Goal: Task Accomplishment & Management: Use online tool/utility

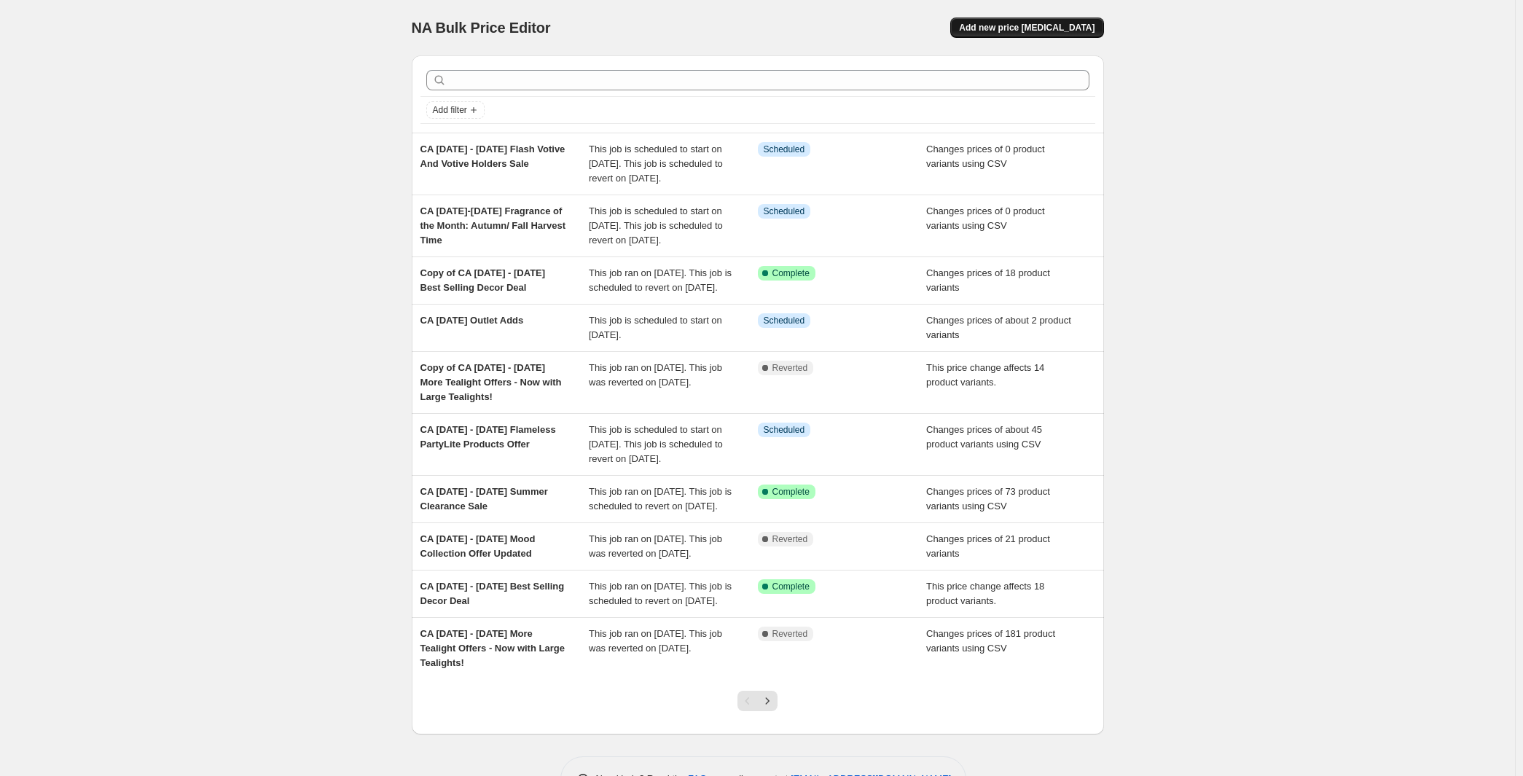
click at [1078, 23] on button "Add new price change job" at bounding box center [1026, 27] width 153 height 20
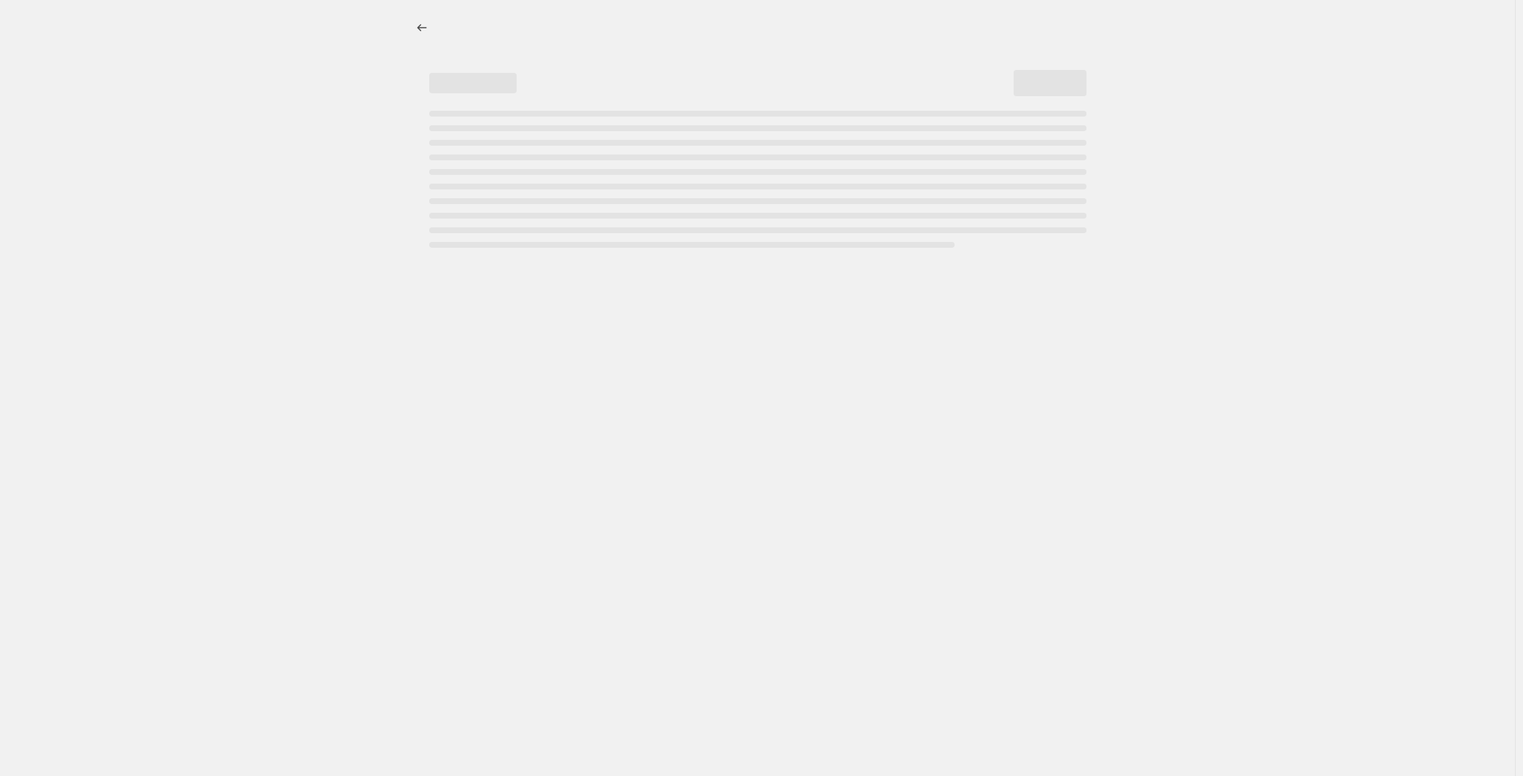
select select "percentage"
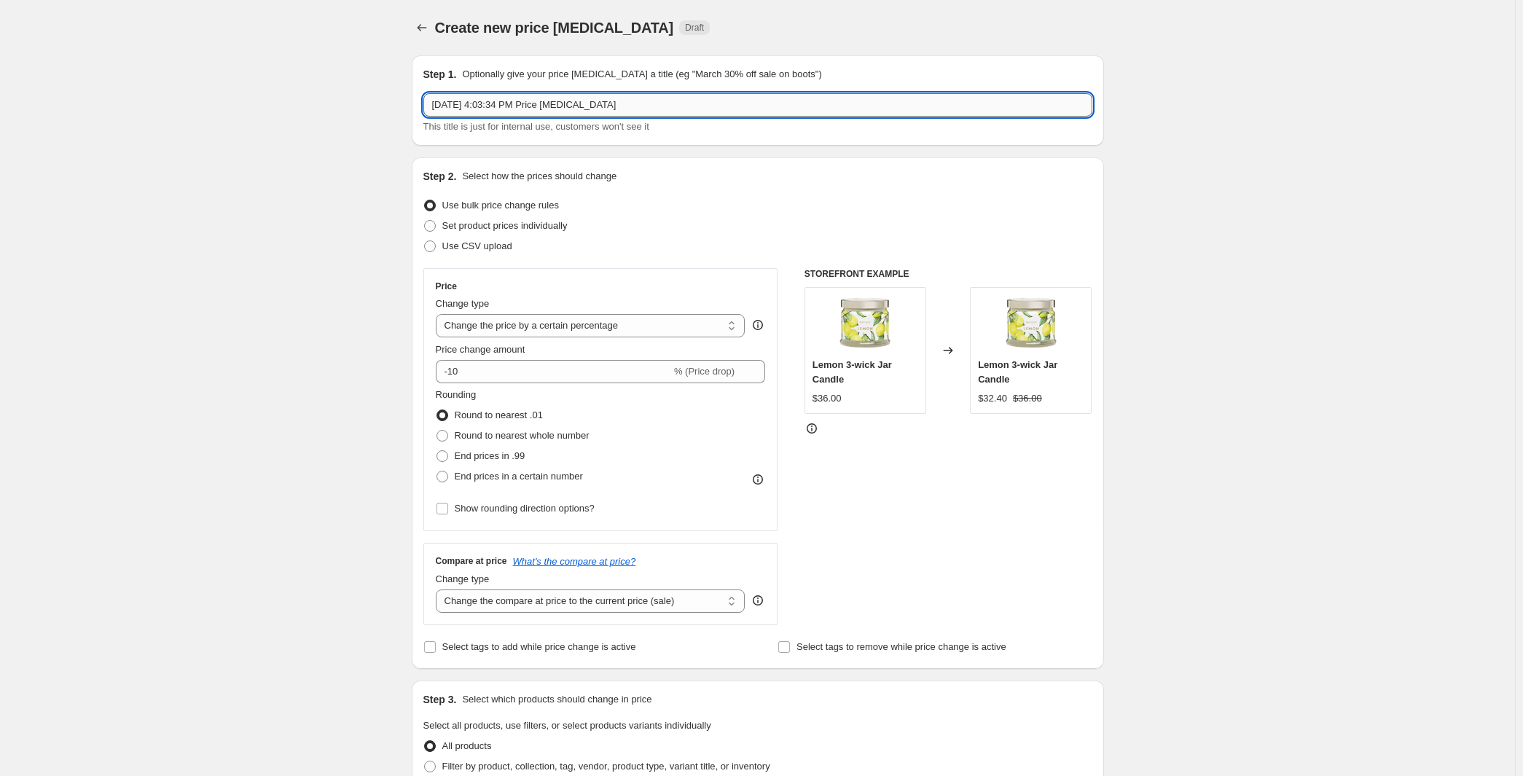
drag, startPoint x: 419, startPoint y: 121, endPoint x: 346, endPoint y: 125, distance: 73.0
click at [423, 117] on input "Aug 27, 2025, 4:03:34 PM Price change job" at bounding box center [757, 104] width 669 height 23
paste input "8th-24th September Bestsellers - Love at First Sight"
type input "CA 8th-24th September Bestsellers - Love at First Sight"
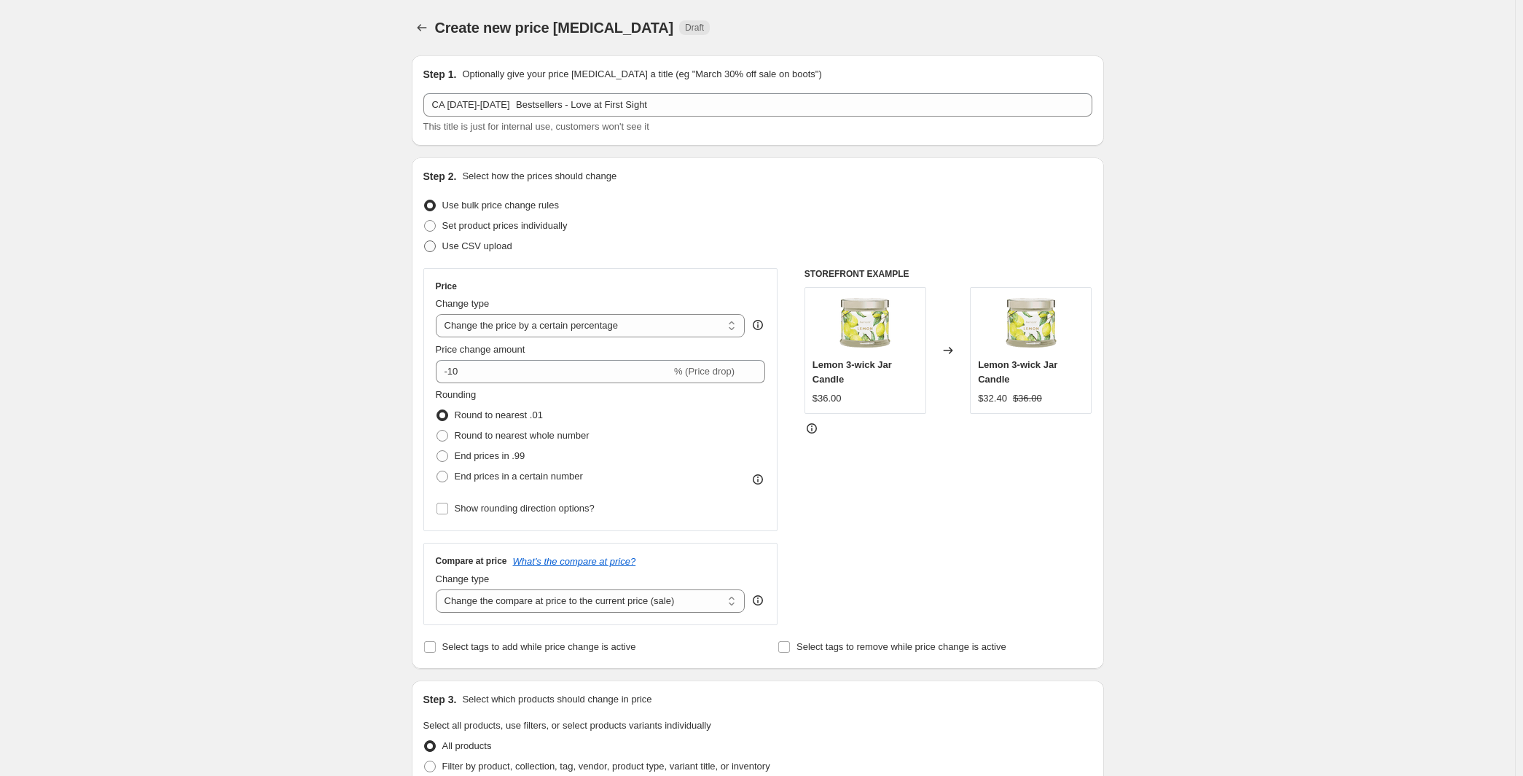
click at [424, 252] on span at bounding box center [430, 246] width 12 height 12
click at [424, 241] on input "Use CSV upload" at bounding box center [424, 240] width 1 height 1
radio input "true"
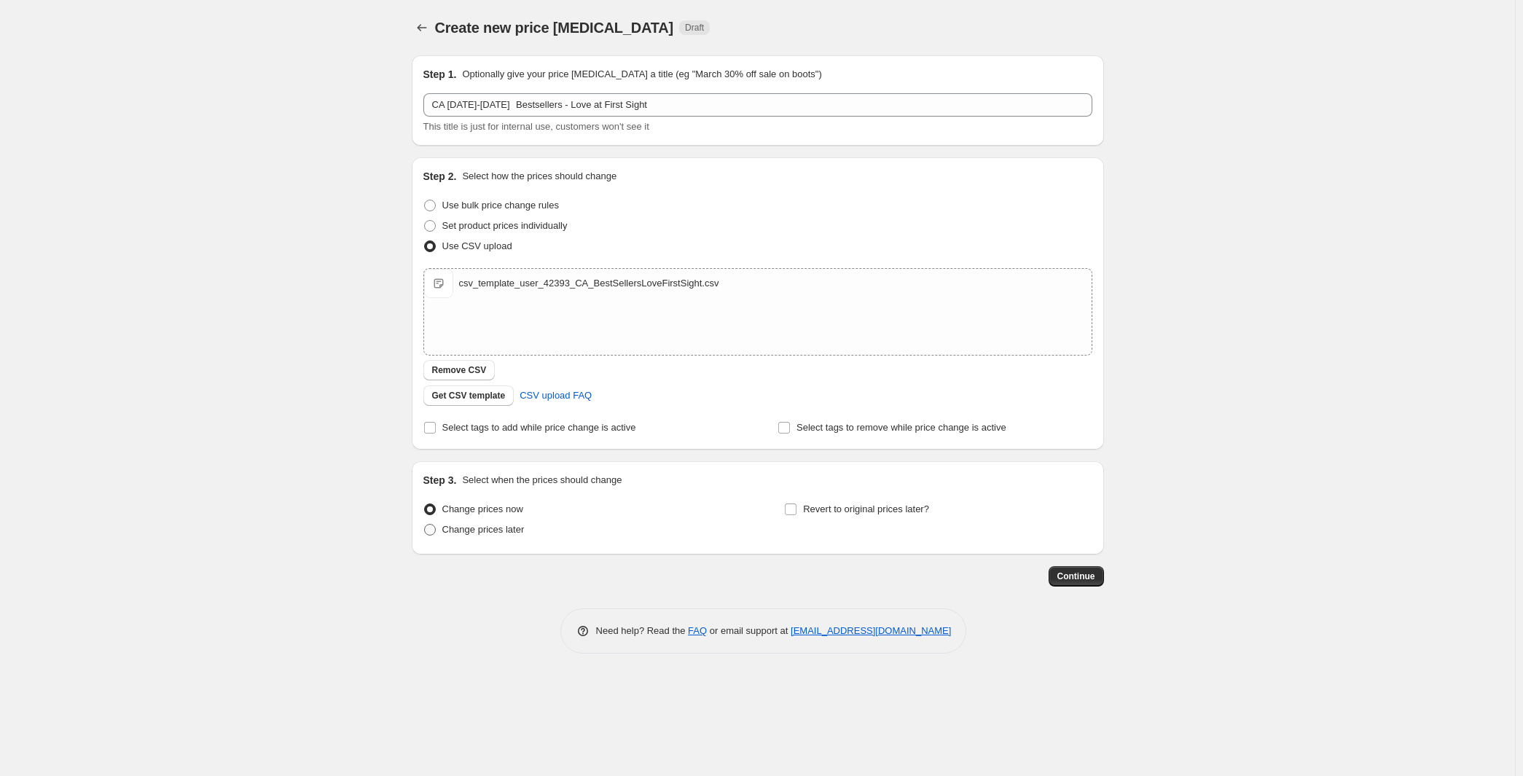
click at [424, 536] on span at bounding box center [430, 530] width 12 height 12
click at [424, 525] on input "Change prices later" at bounding box center [424, 524] width 1 height 1
radio input "true"
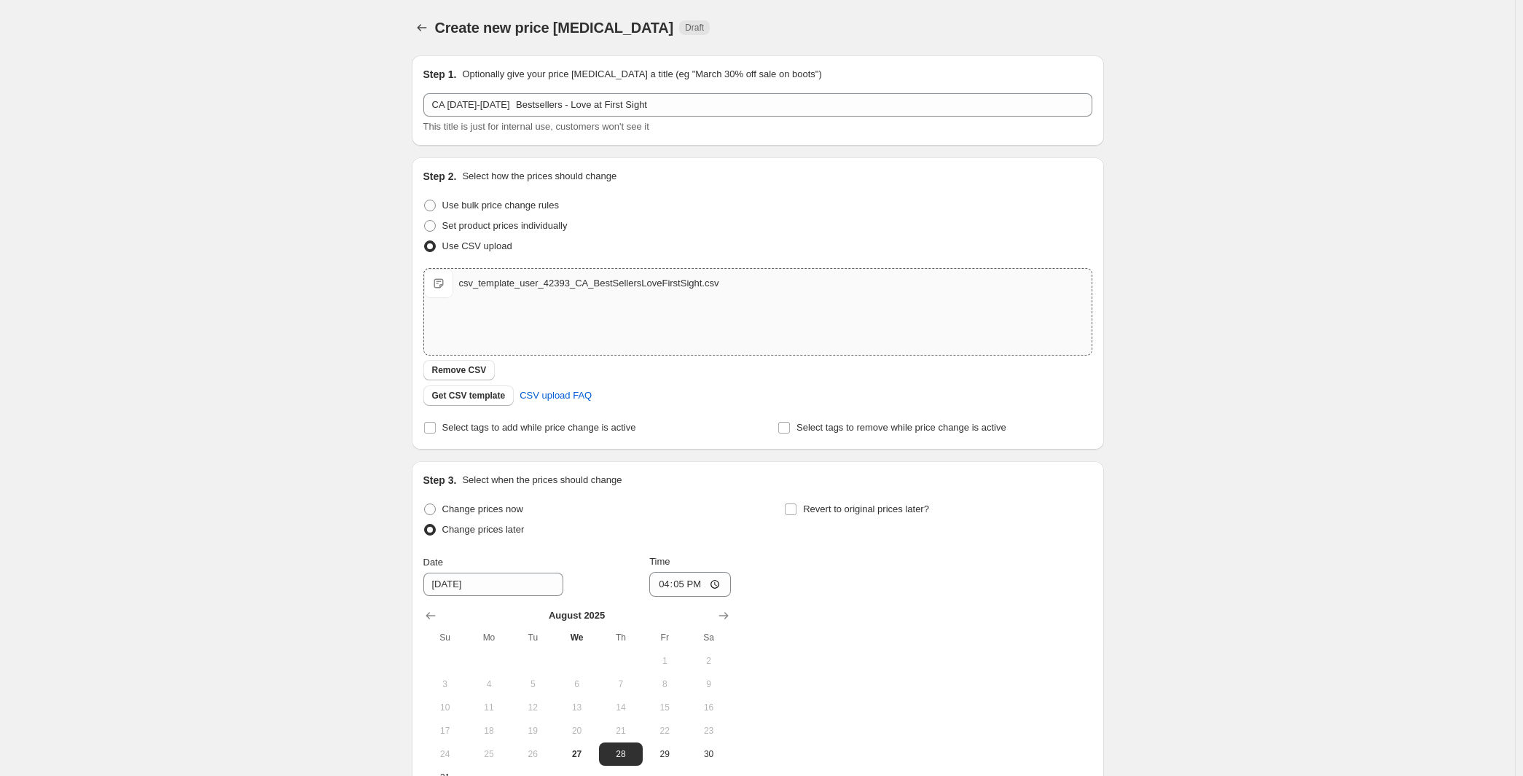
scroll to position [361, 0]
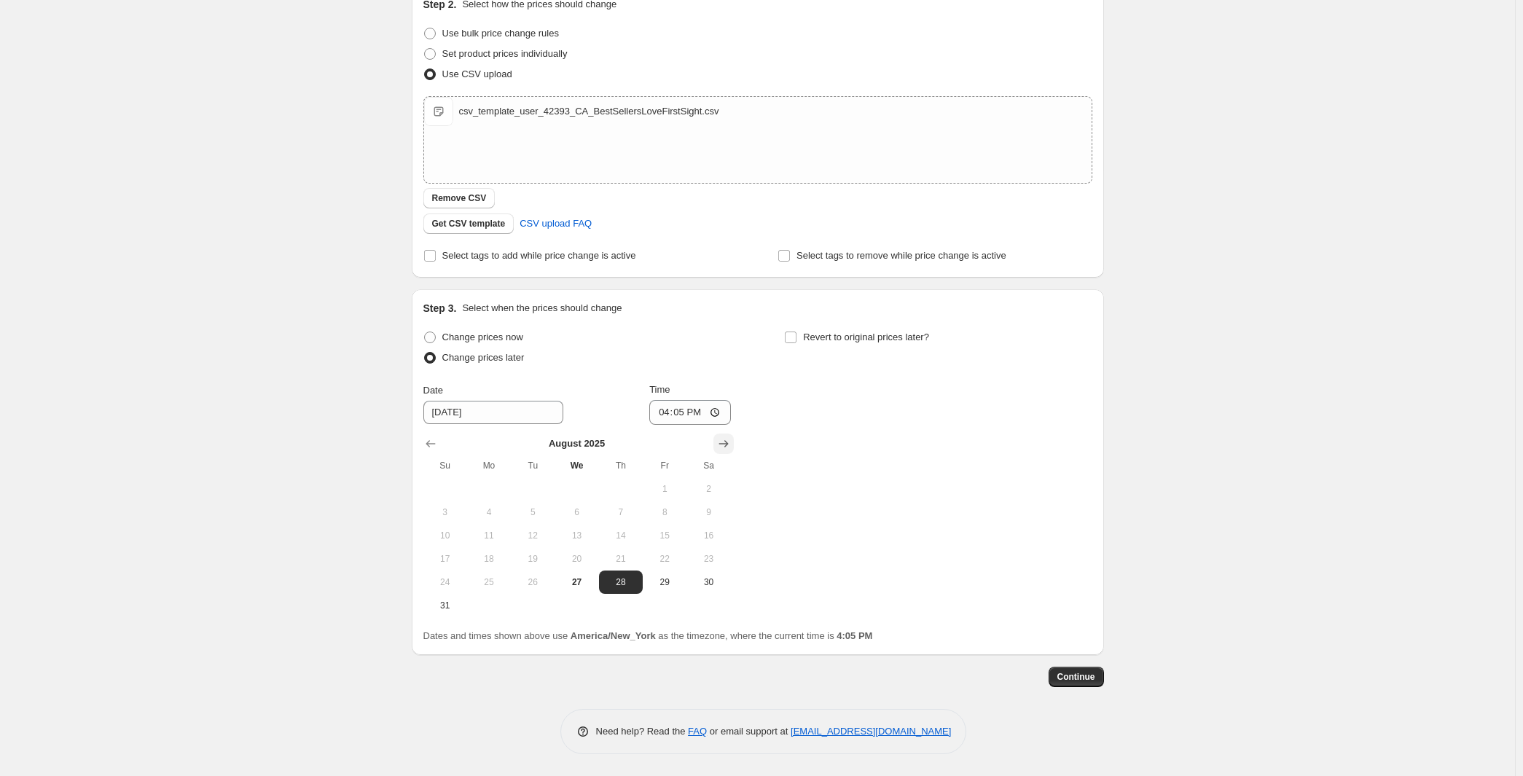
click at [718, 436] on icon "Show next month, September 2025" at bounding box center [723, 443] width 15 height 15
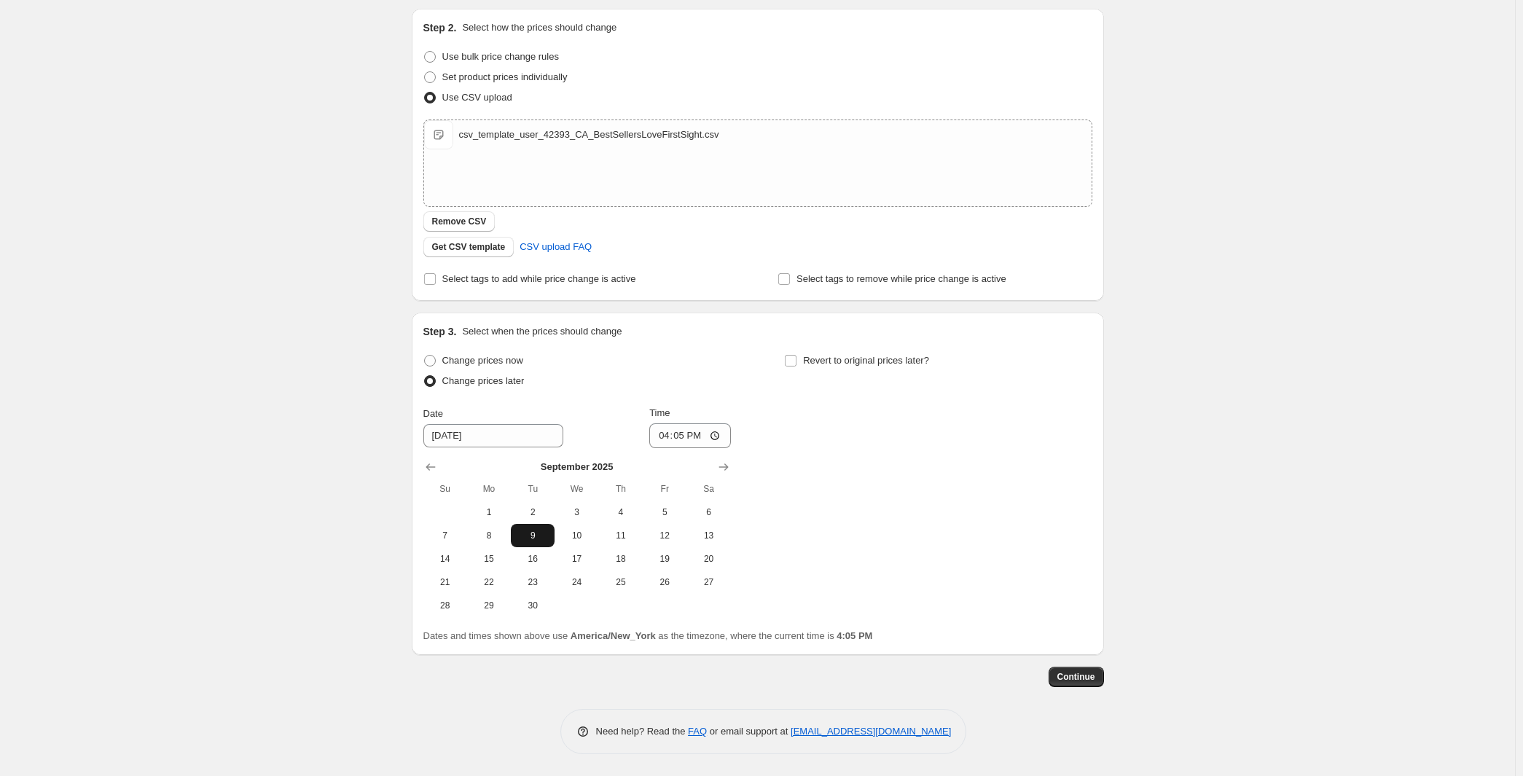
scroll to position [332, 0]
click at [473, 530] on span "8" at bounding box center [489, 536] width 32 height 12
type input "9/8/2025"
click at [663, 423] on input "16:05" at bounding box center [690, 435] width 82 height 25
type input "08:00"
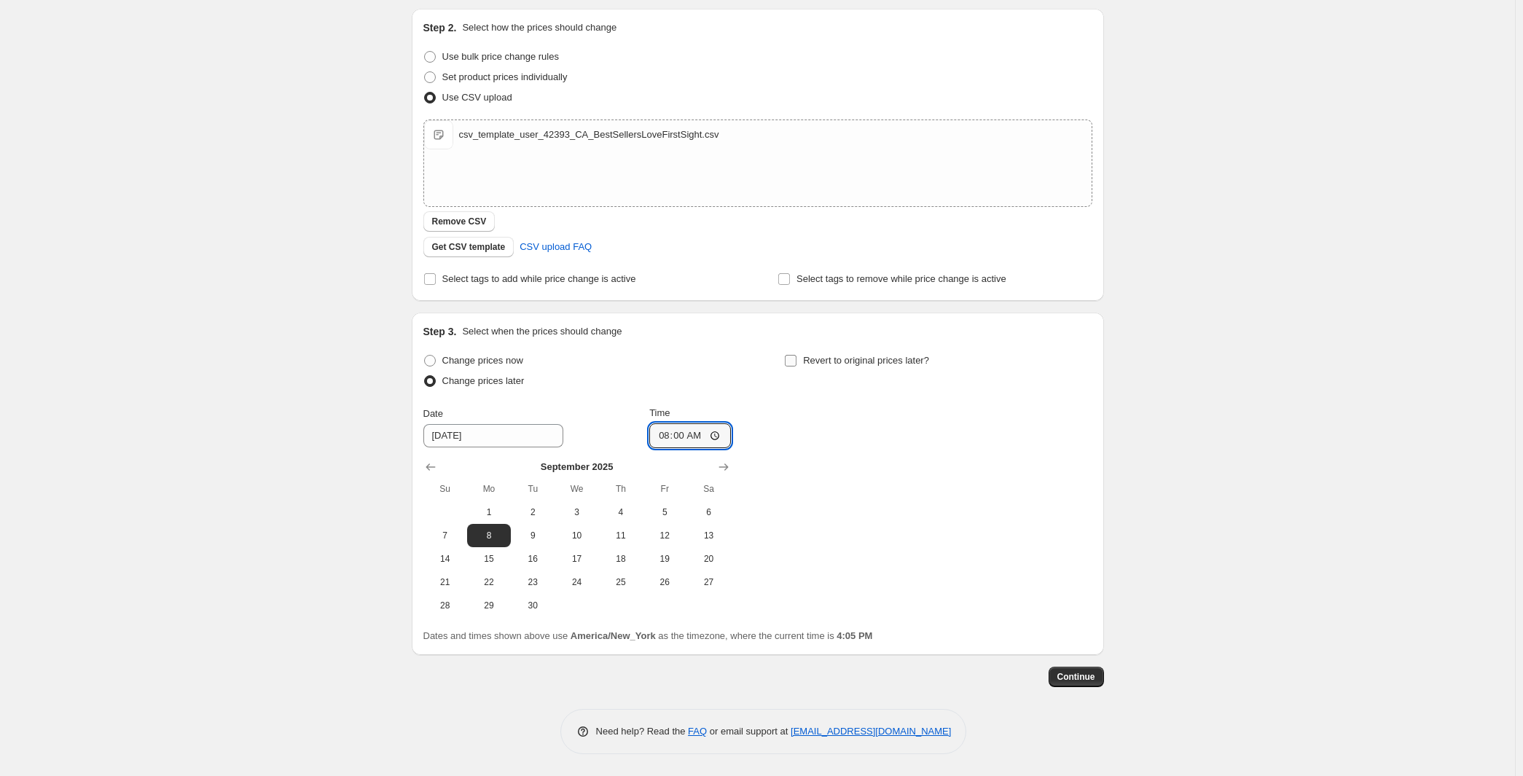
click at [796, 355] on input "Revert to original prices later?" at bounding box center [791, 361] width 12 height 12
checkbox input "true"
click at [998, 576] on span "25" at bounding box center [981, 582] width 32 height 12
type input "9/25/2025"
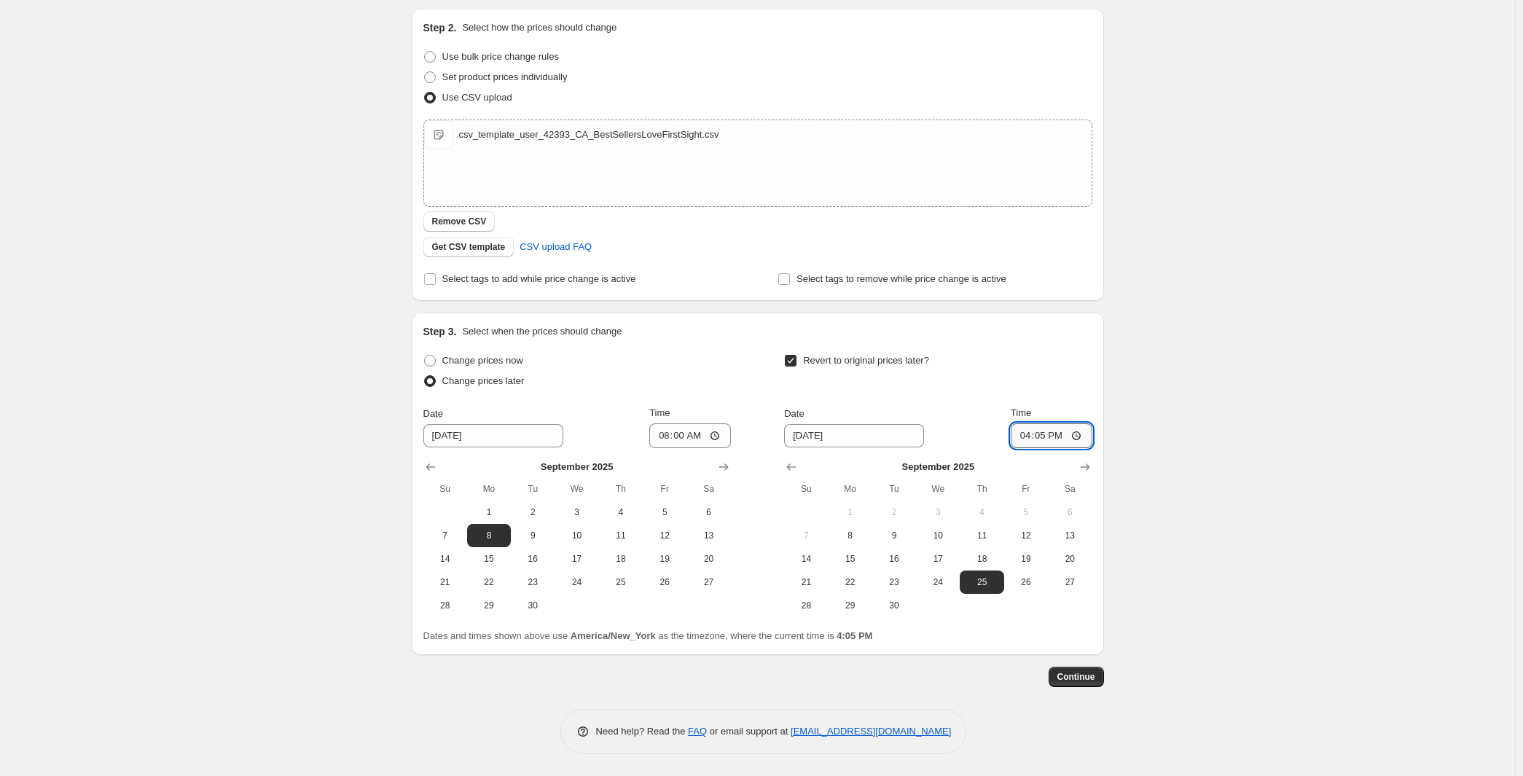
click at [1092, 423] on input "16:05" at bounding box center [1052, 435] width 82 height 25
click at [1092, 423] on input "07:07" at bounding box center [1052, 435] width 82 height 25
type input "07:59"
click at [1095, 671] on span "Continue" at bounding box center [1076, 677] width 38 height 12
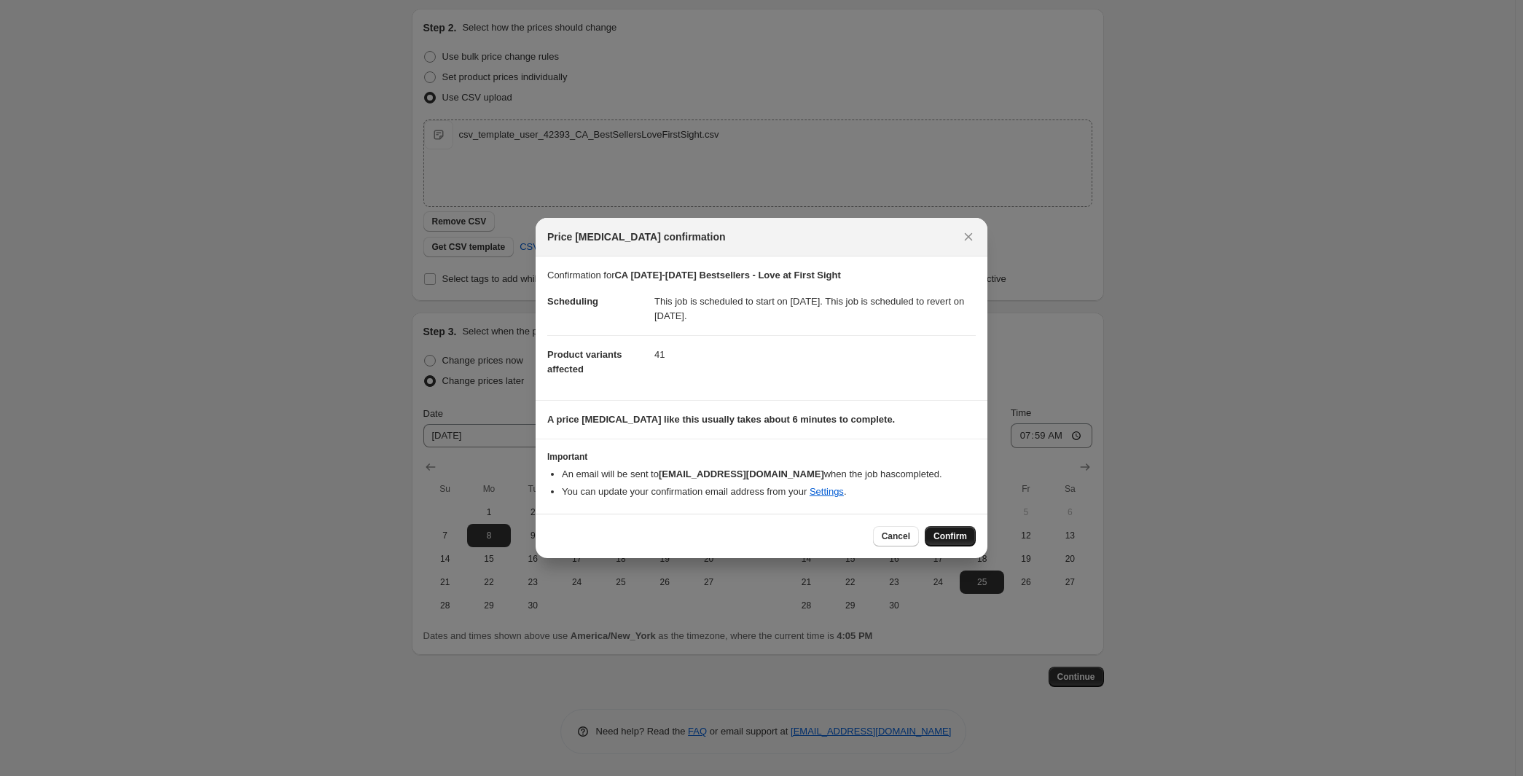
click at [976, 547] on button "Confirm" at bounding box center [950, 536] width 51 height 20
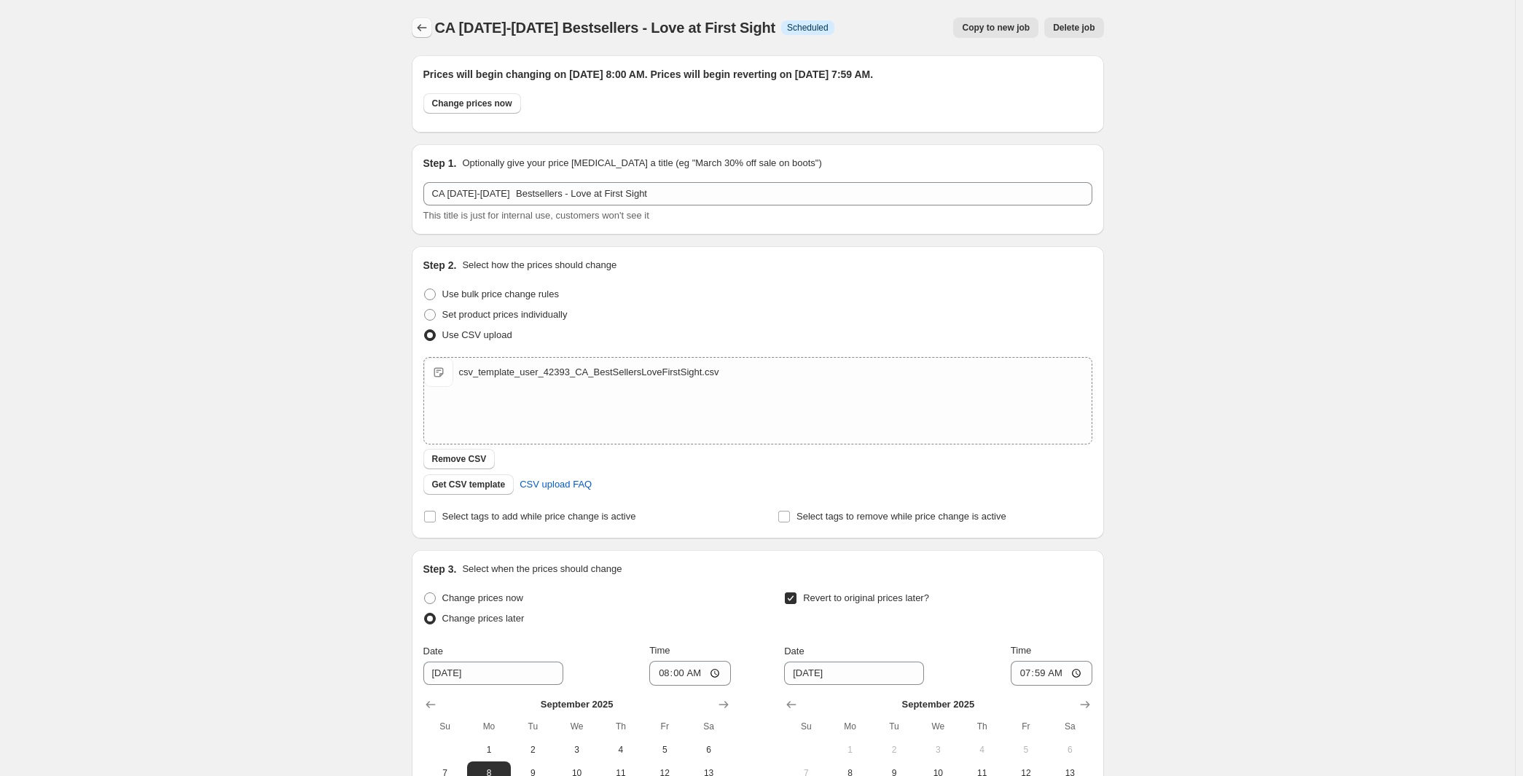
click at [415, 35] on icon "Price change jobs" at bounding box center [422, 27] width 15 height 15
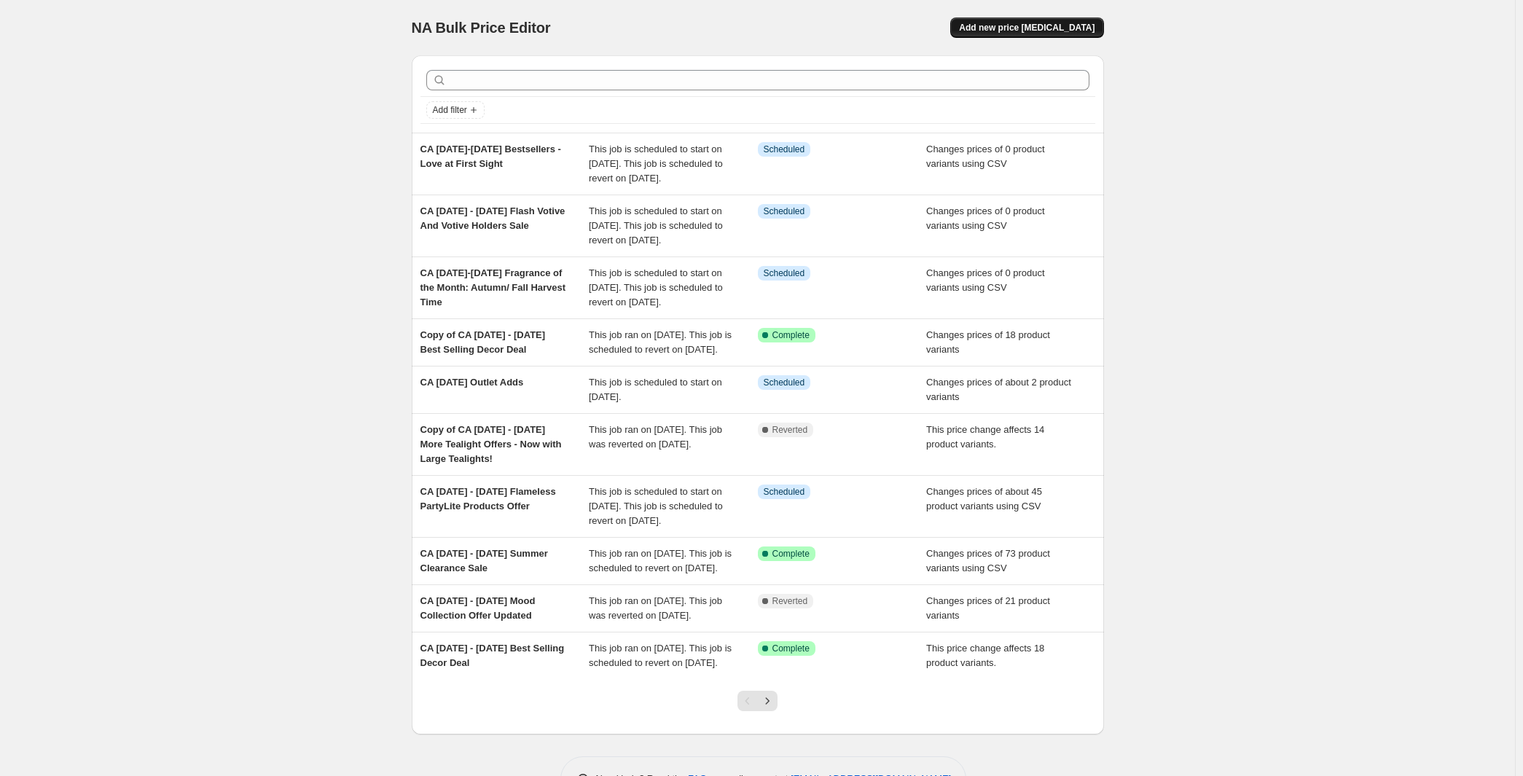
click at [1084, 34] on span "Add new price change job" at bounding box center [1027, 28] width 136 height 12
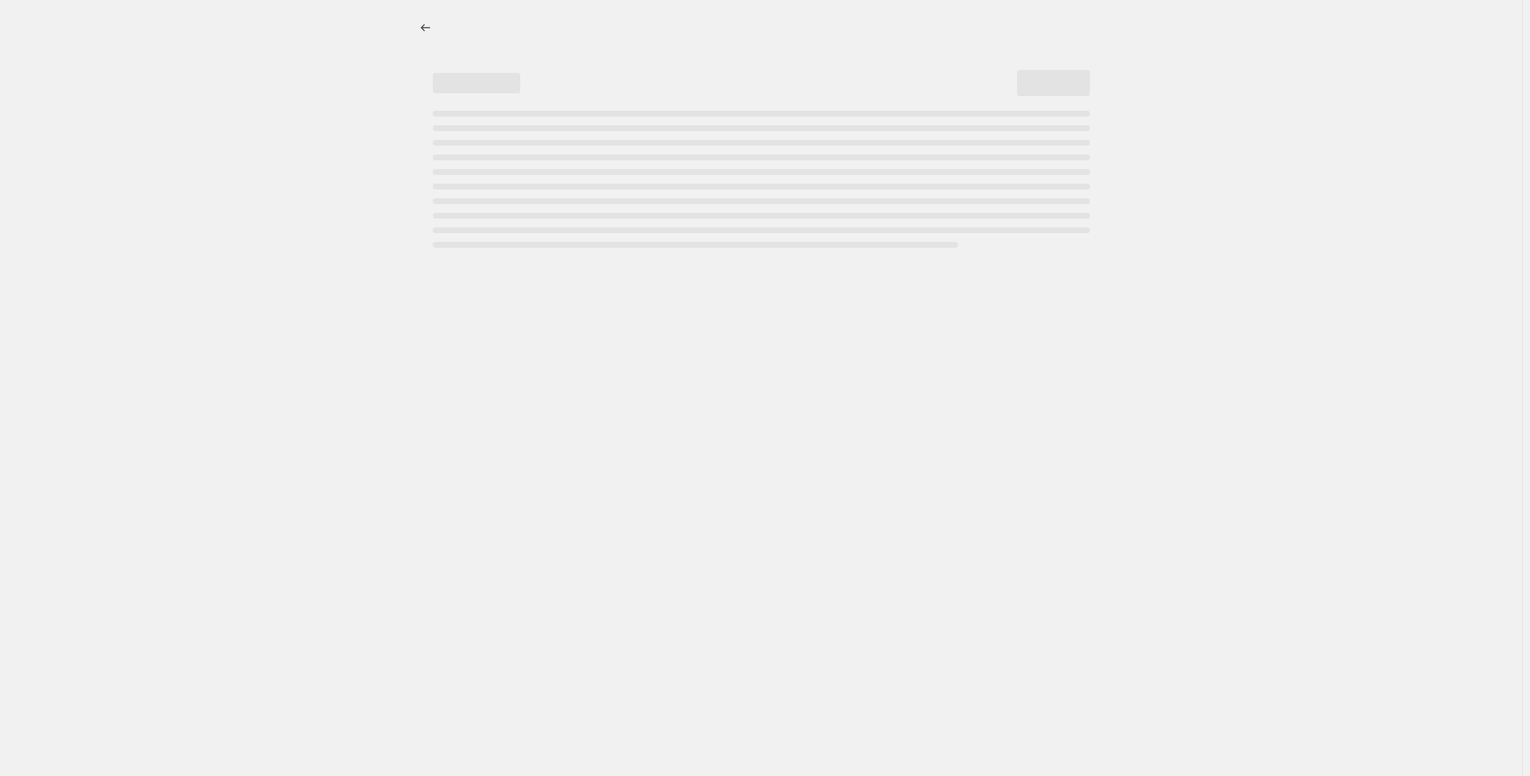
select select "percentage"
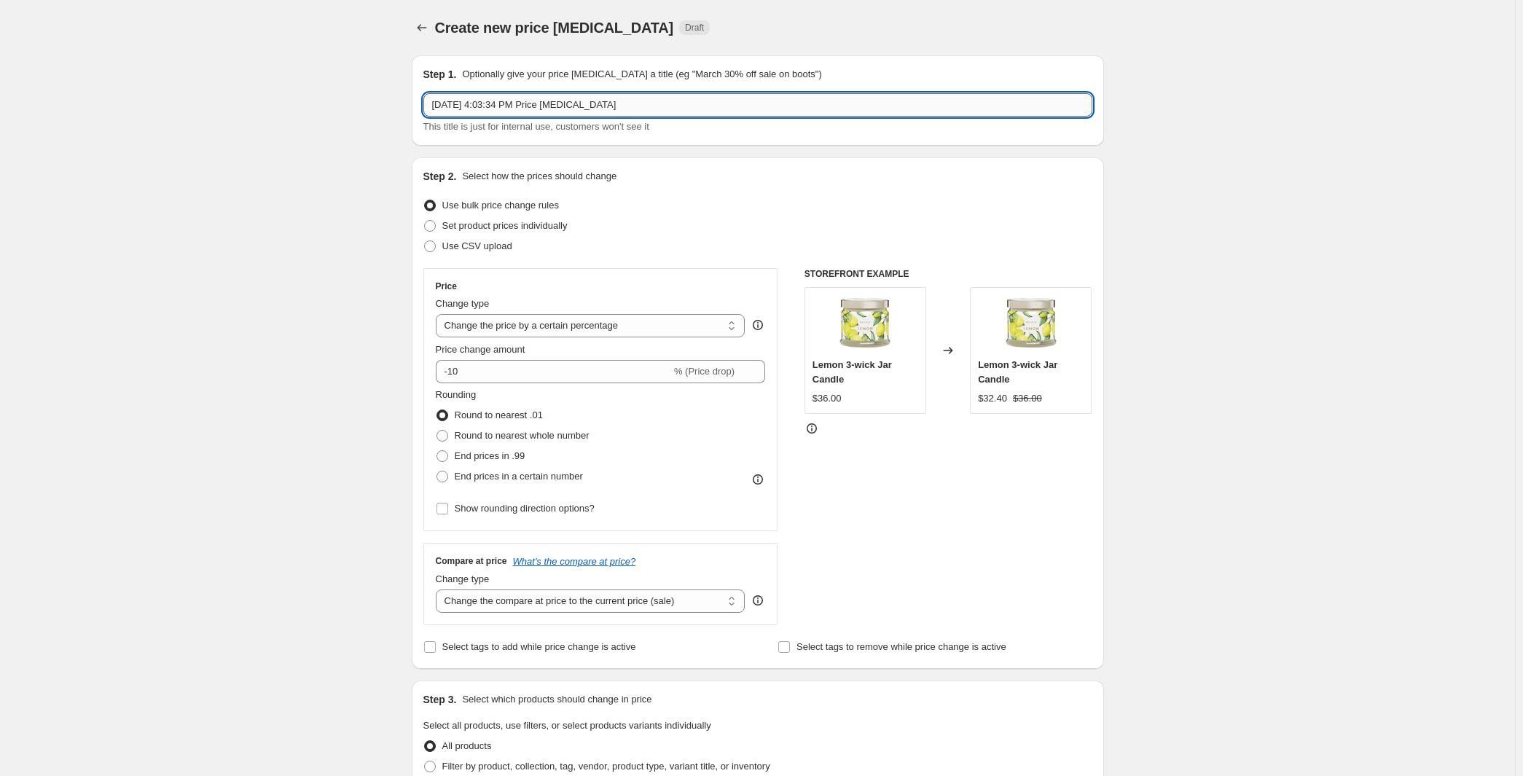
drag, startPoint x: 627, startPoint y: 128, endPoint x: 294, endPoint y: 117, distance: 332.5
click at [423, 117] on input "Aug 27, 2025, 4:03:34 PM Price change job" at bounding box center [757, 104] width 669 height 23
paste input "4th-10th September Core Vessels of PartyLite"
type input "CA 4th-10th September Core Vessels of PartyLite"
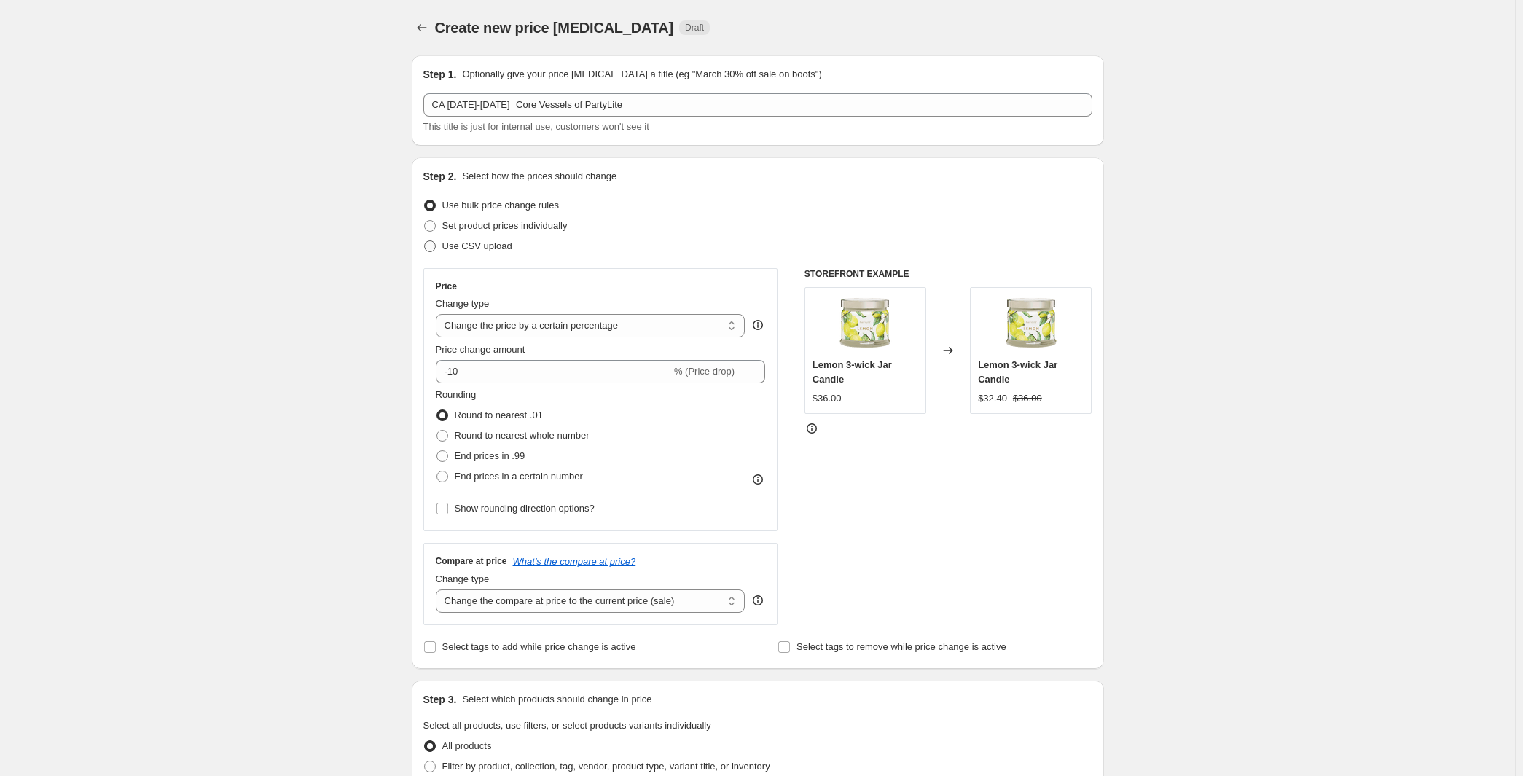
click at [424, 252] on span at bounding box center [430, 246] width 12 height 12
click at [424, 241] on input "Use CSV upload" at bounding box center [424, 240] width 1 height 1
radio input "true"
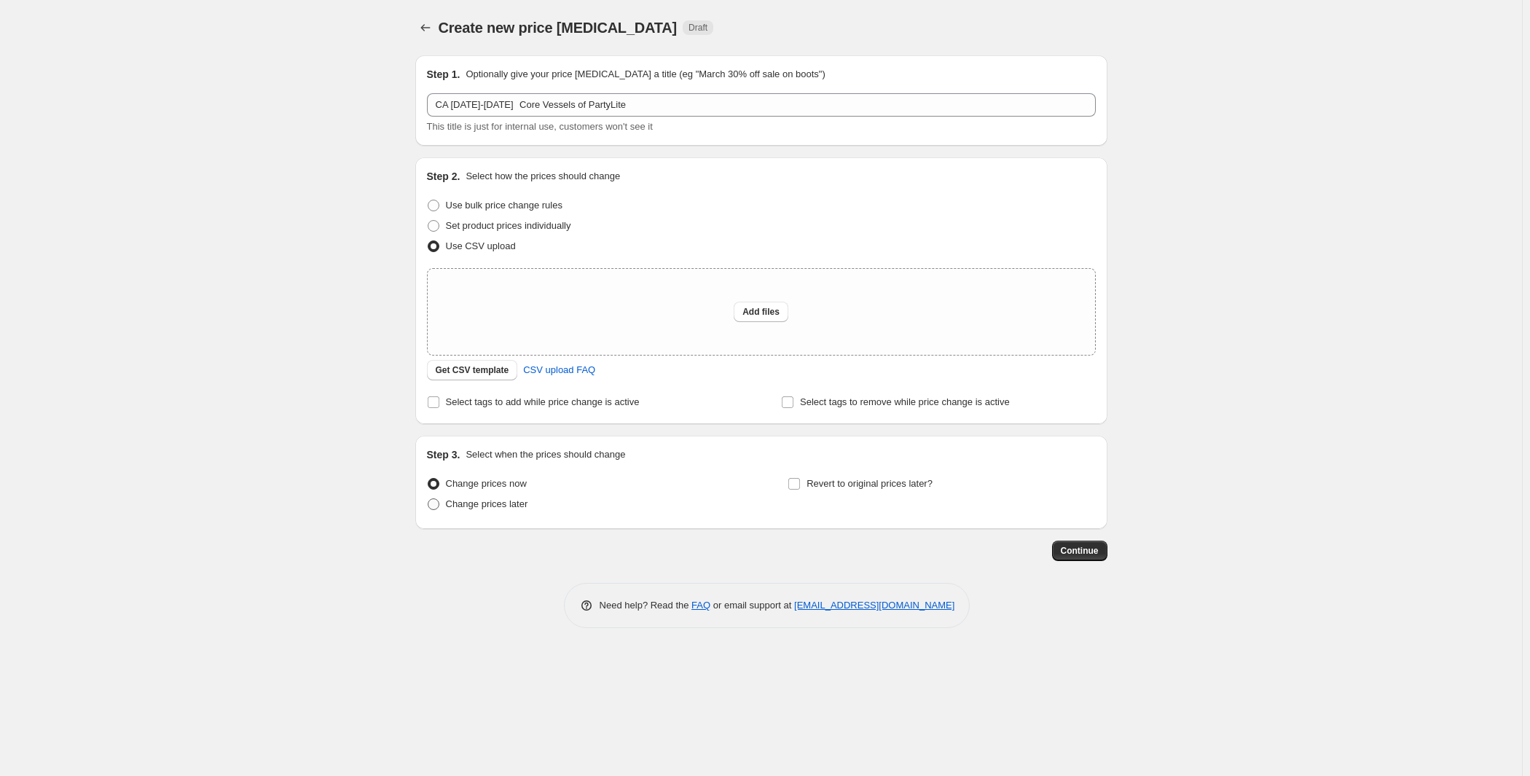
click at [446, 509] on span "Change prices later" at bounding box center [487, 503] width 82 height 11
click at [428, 499] on input "Change prices later" at bounding box center [428, 498] width 1 height 1
radio input "true"
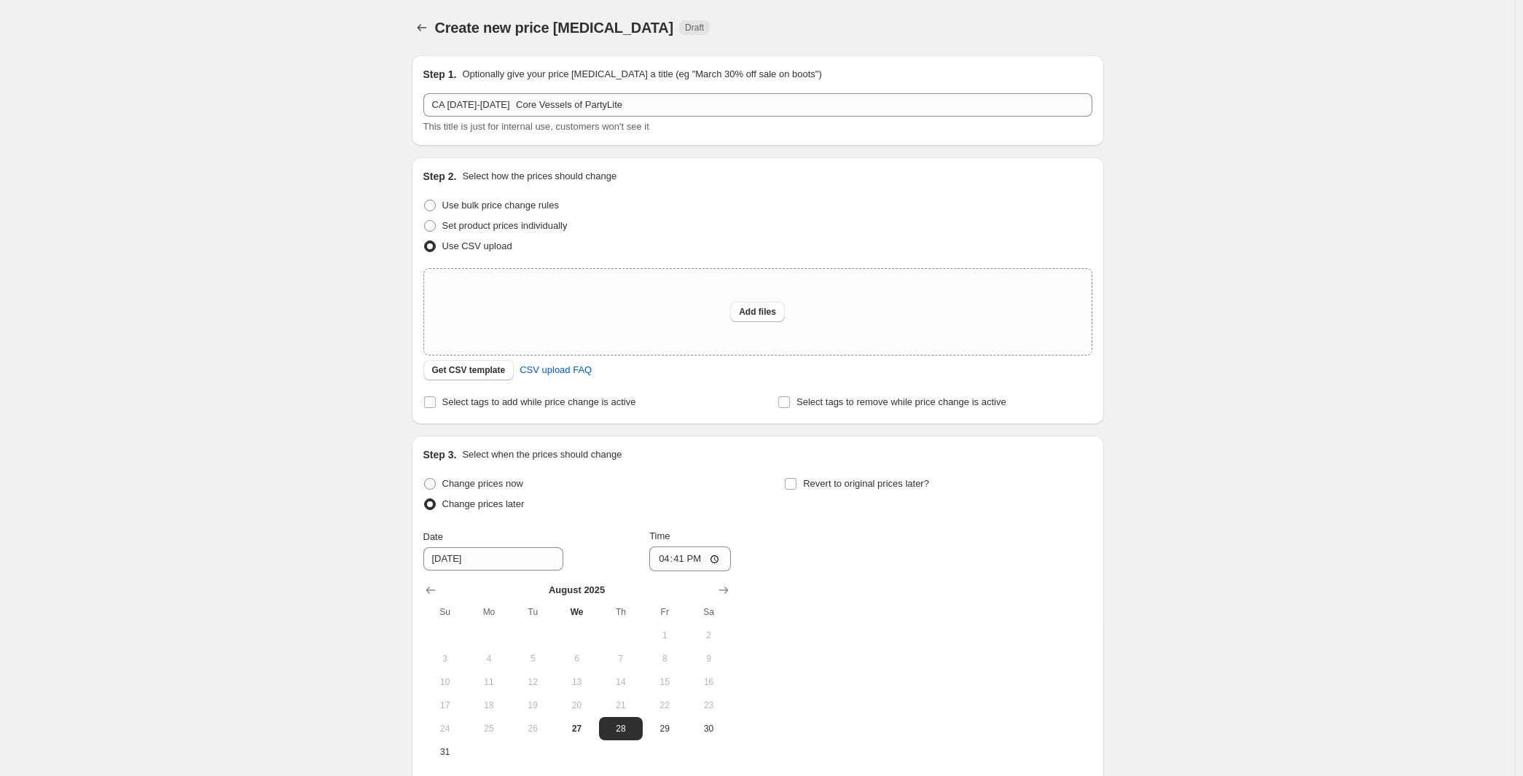
scroll to position [186, 0]
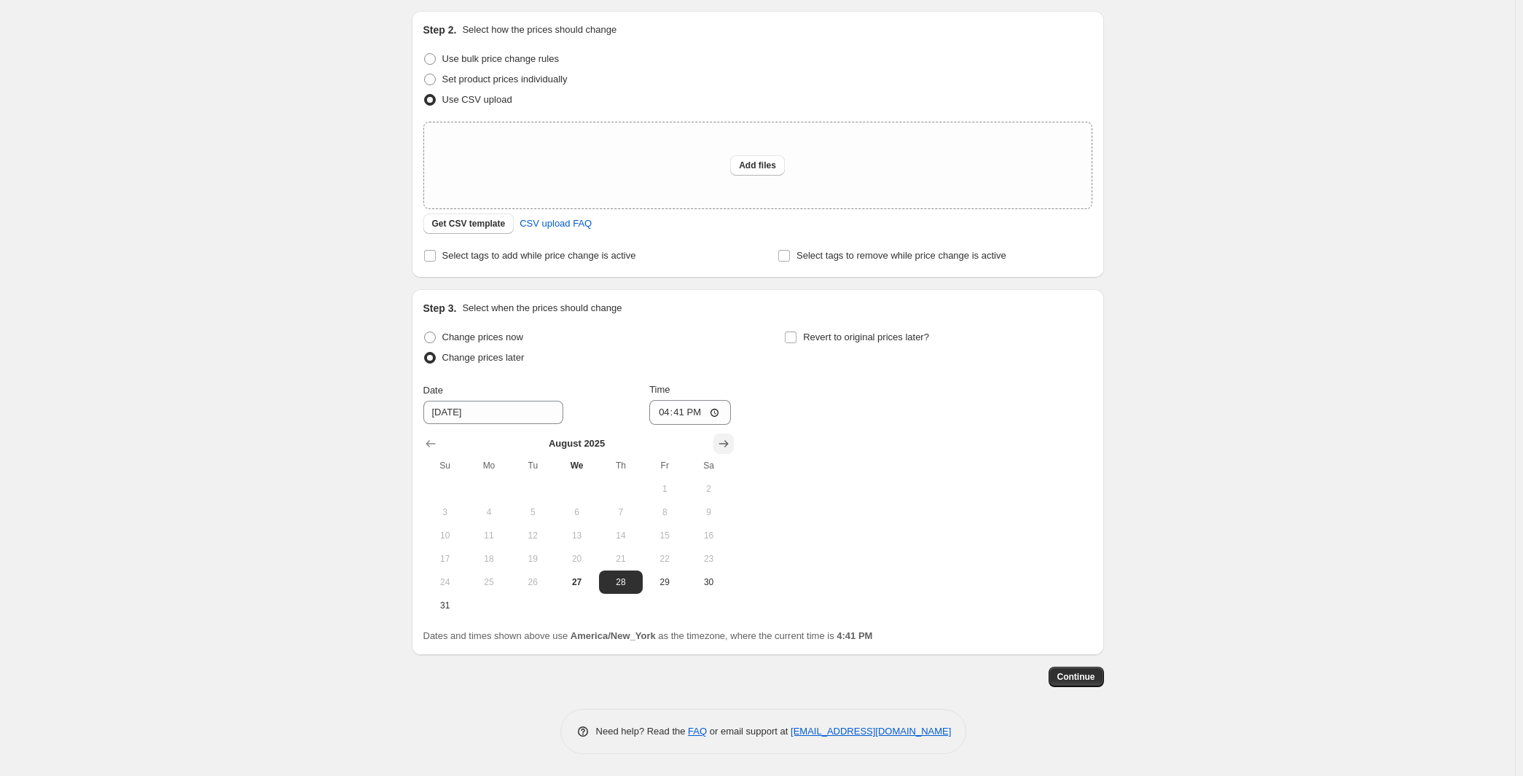
click at [718, 448] on icon "Show next month, September 2025" at bounding box center [722, 444] width 9 height 7
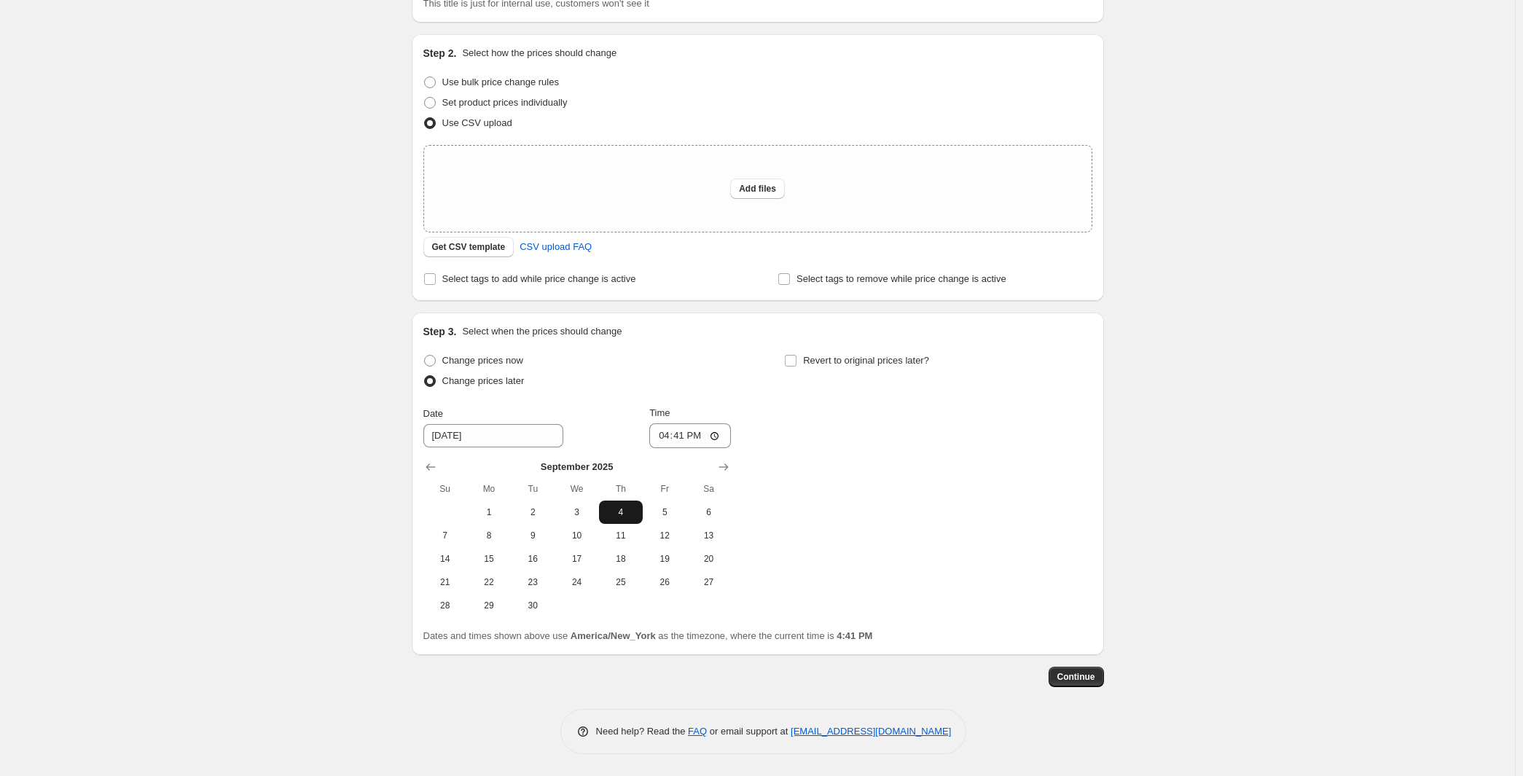
click at [605, 518] on span "4" at bounding box center [621, 512] width 32 height 12
type input "9/4/2025"
click at [662, 448] on input "16:41" at bounding box center [690, 435] width 82 height 25
type input "08:00"
click at [796, 367] on input "Revert to original prices later?" at bounding box center [791, 361] width 12 height 12
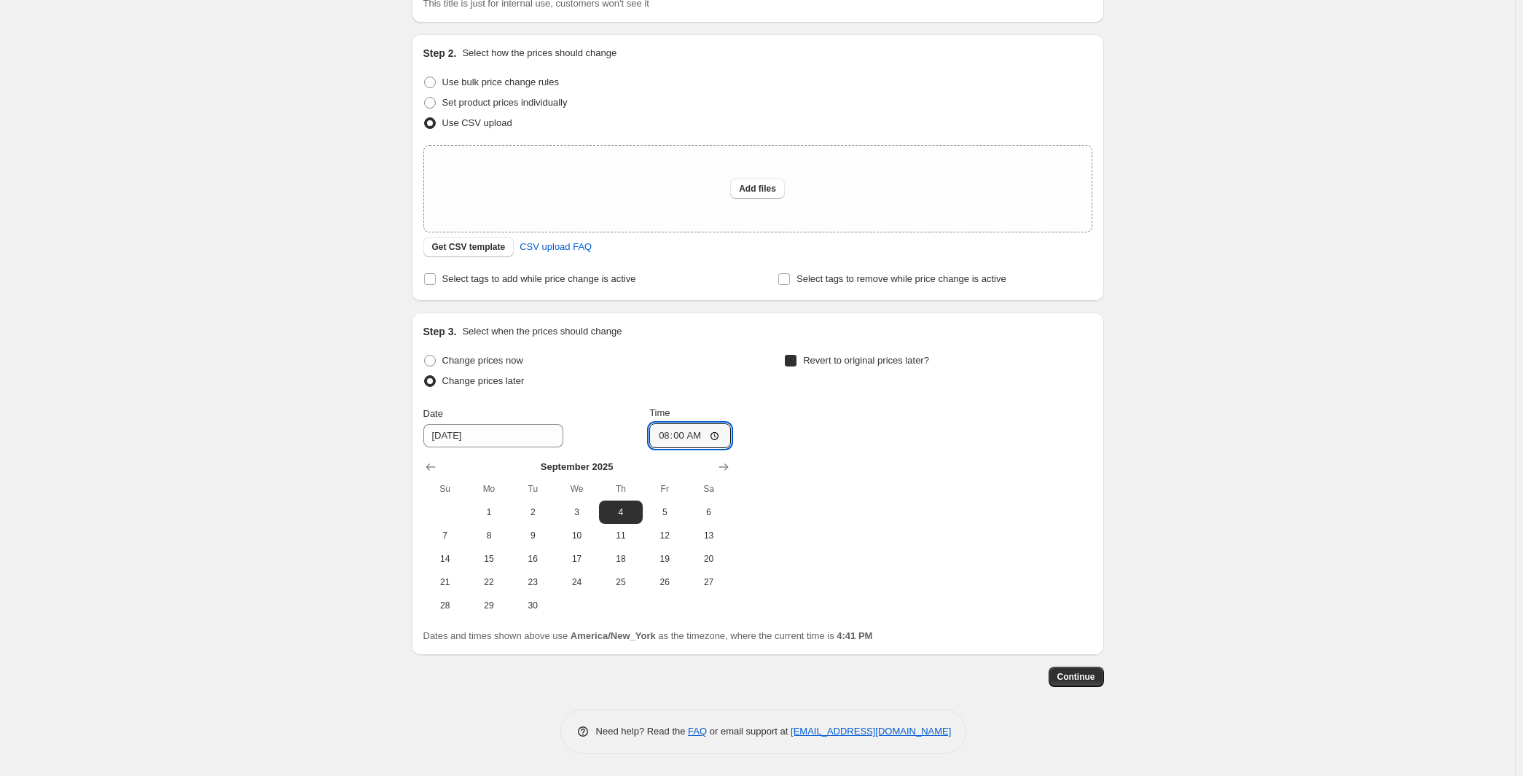
checkbox input "true"
click at [998, 541] on span "11" at bounding box center [981, 536] width 32 height 12
type input "9/11/2025"
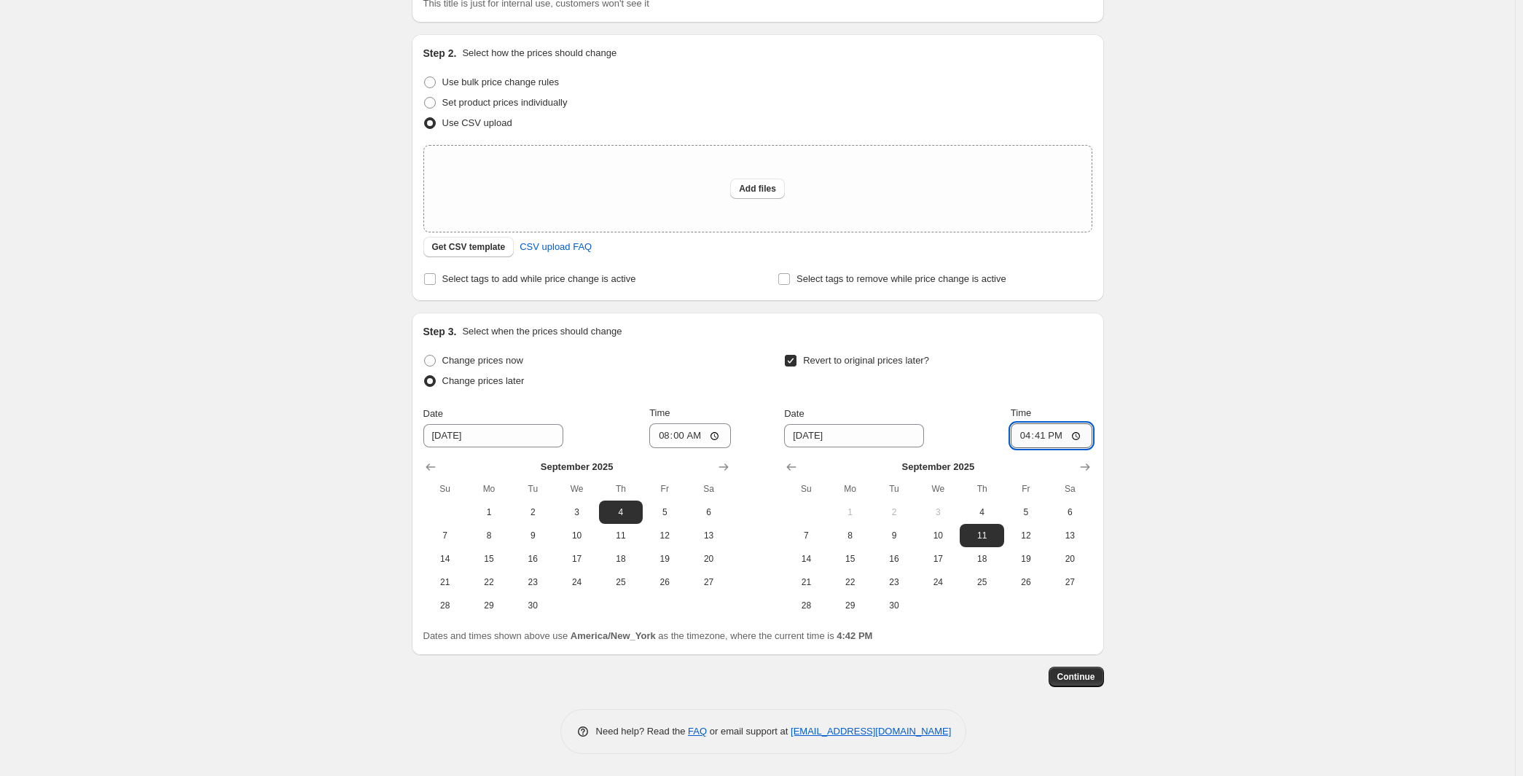
click at [1092, 448] on input "16:41" at bounding box center [1052, 435] width 82 height 25
type input "07:59"
click at [1095, 671] on span "Continue" at bounding box center [1076, 677] width 38 height 12
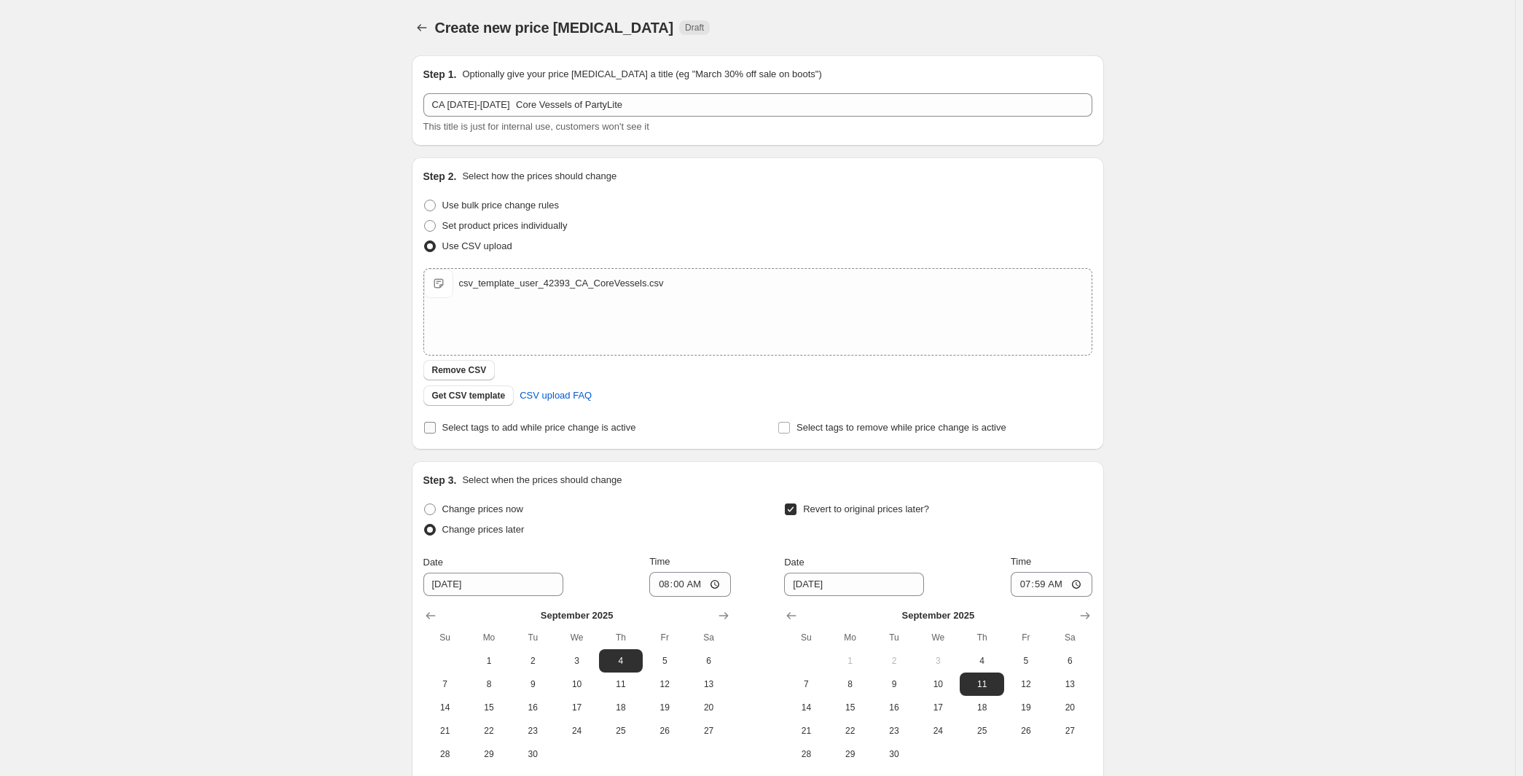
scroll to position [332, 0]
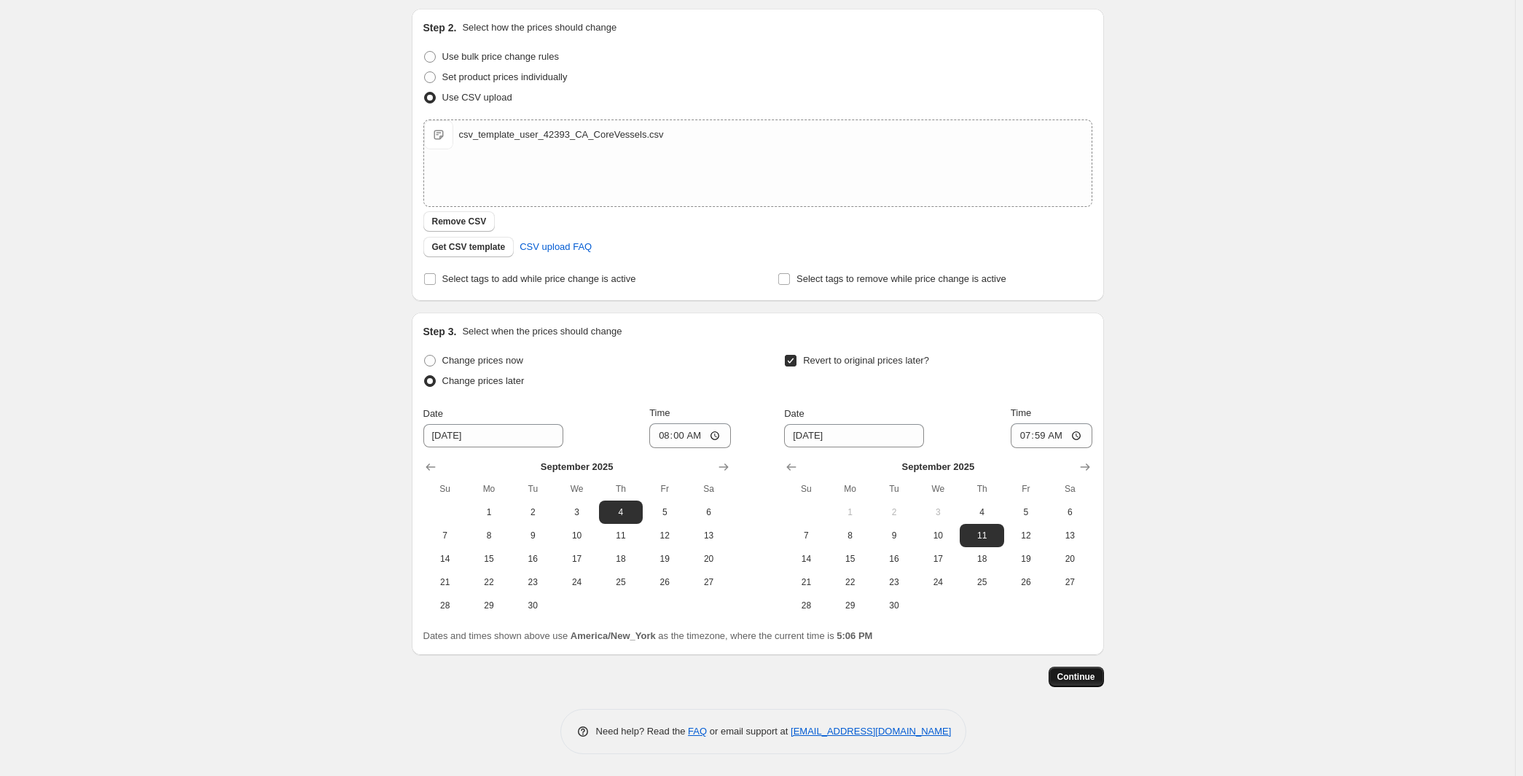
click at [1095, 671] on span "Continue" at bounding box center [1076, 677] width 38 height 12
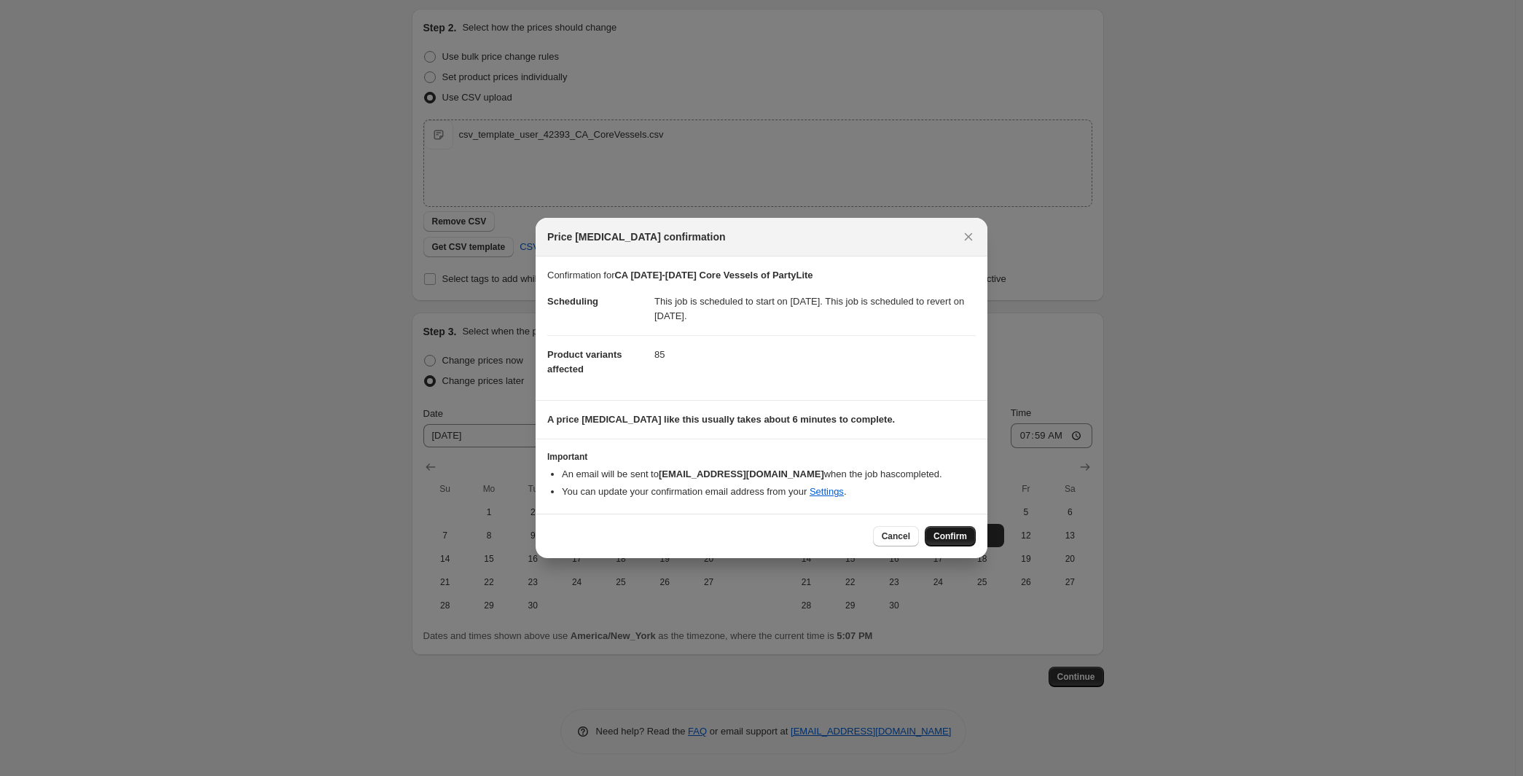
click at [967, 542] on span "Confirm" at bounding box center [950, 536] width 34 height 12
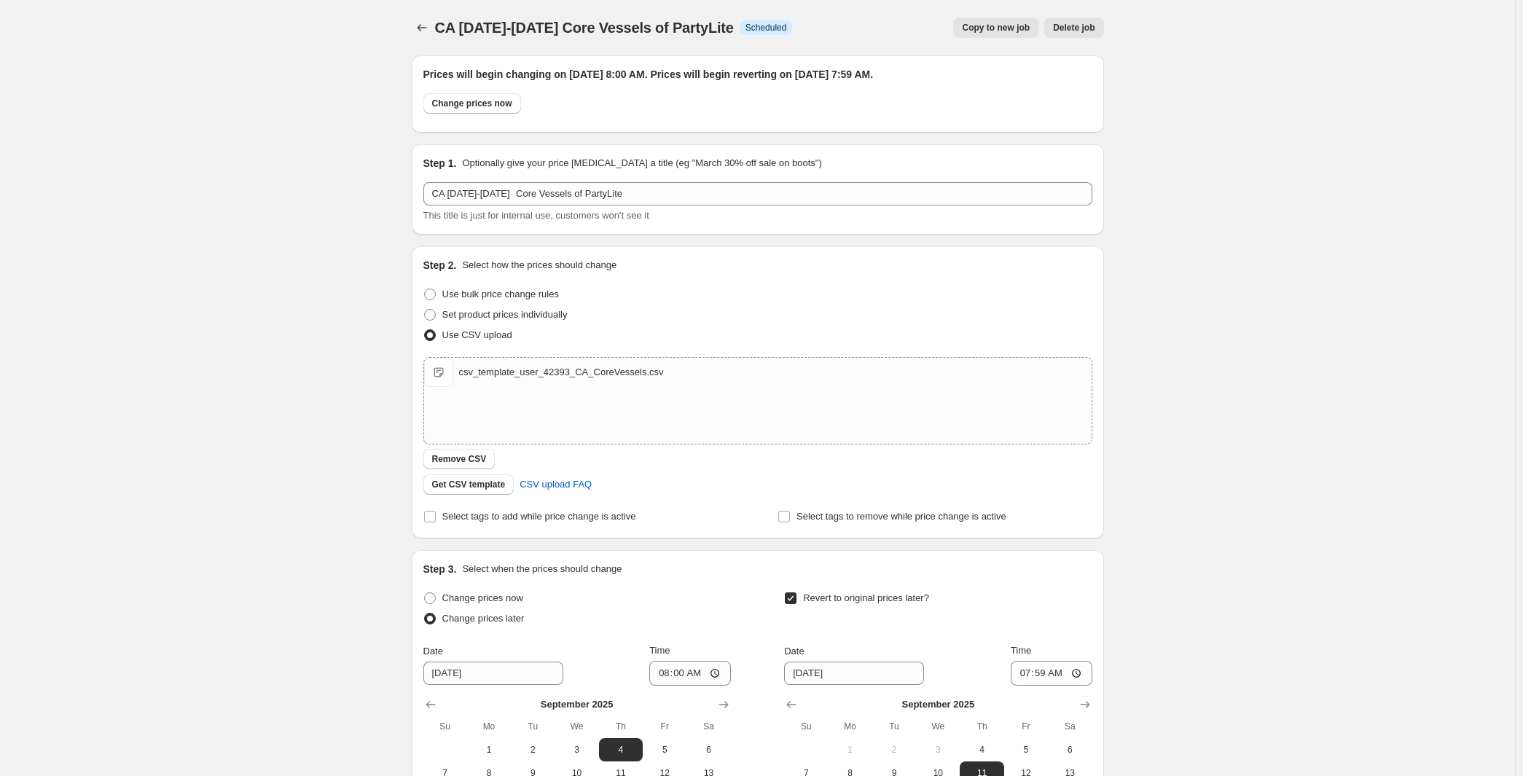
scroll to position [332, 0]
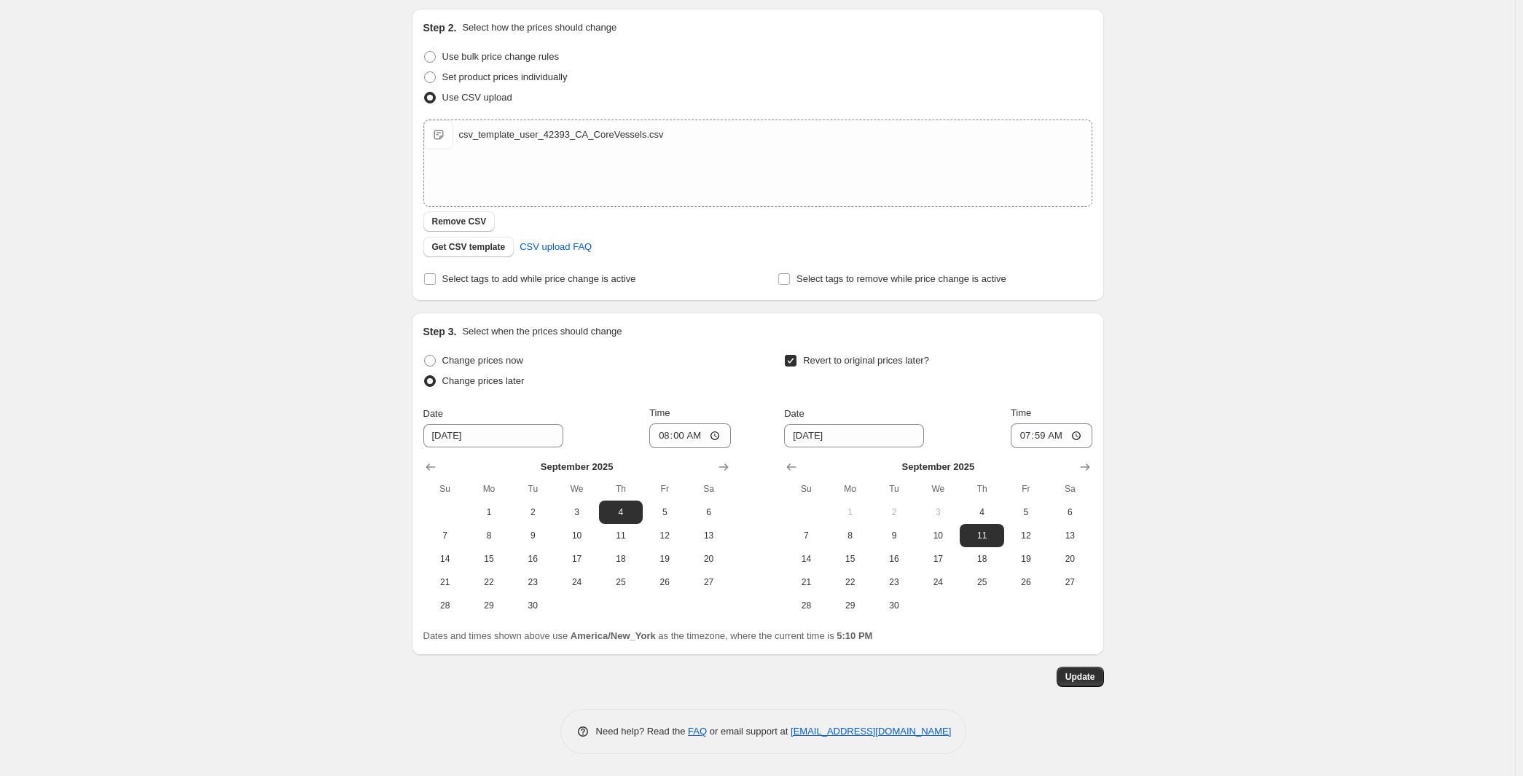
click at [163, 179] on div "CA 4th-10th September Core Vessels of PartyLite. This page is ready CA 4th-10th…" at bounding box center [757, 269] width 1515 height 1014
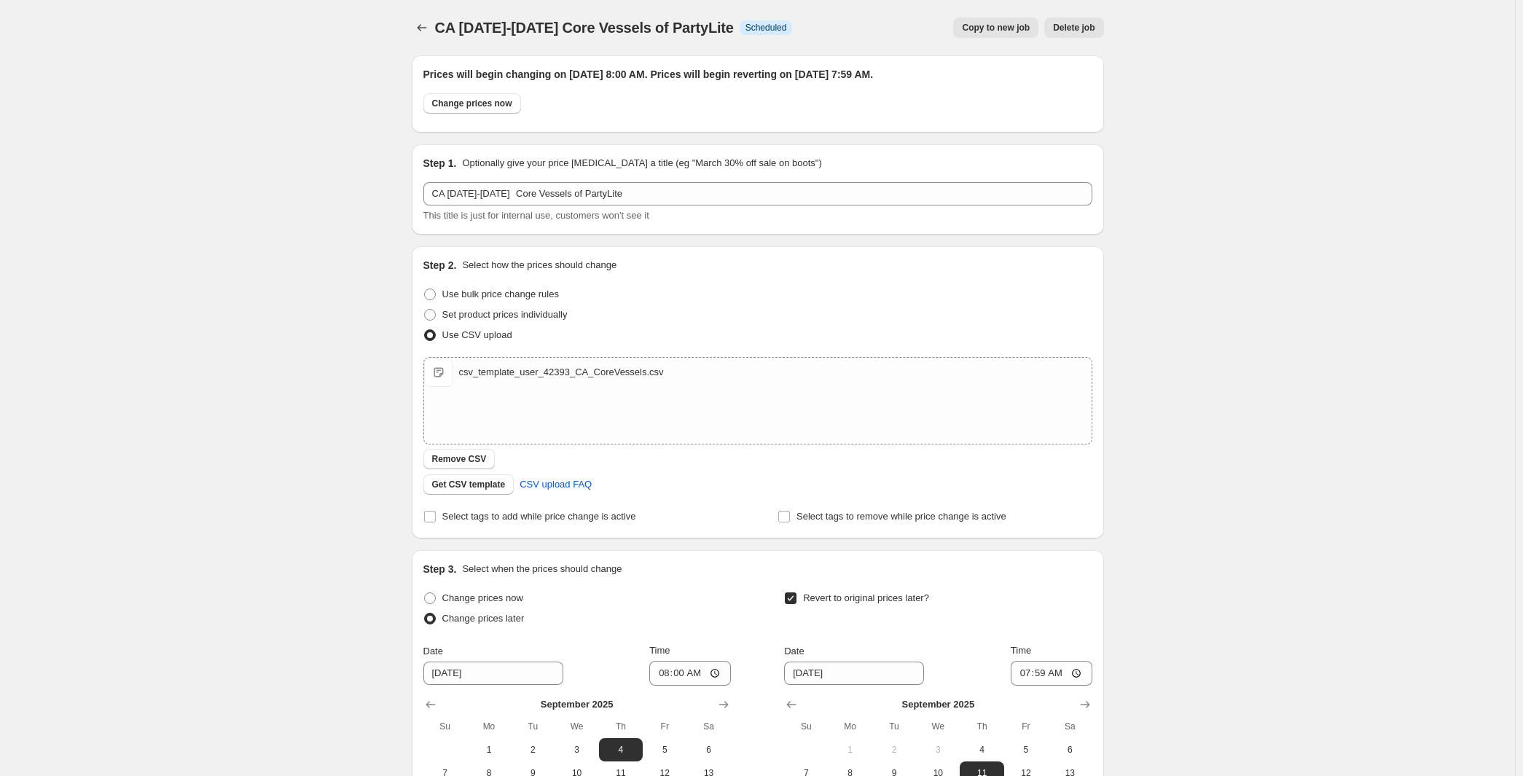
click at [394, 36] on div "CA 4th-10th September Core Vessels of PartyLite. This page is ready CA 4th-10th…" at bounding box center [757, 507] width 727 height 1014
click at [415, 35] on icon "Price change jobs" at bounding box center [422, 27] width 15 height 15
